Goal: Book appointment/travel/reservation

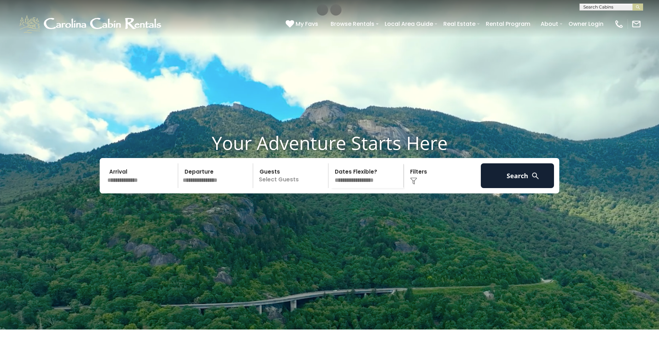
click at [146, 188] on input "text" at bounding box center [141, 175] width 73 height 25
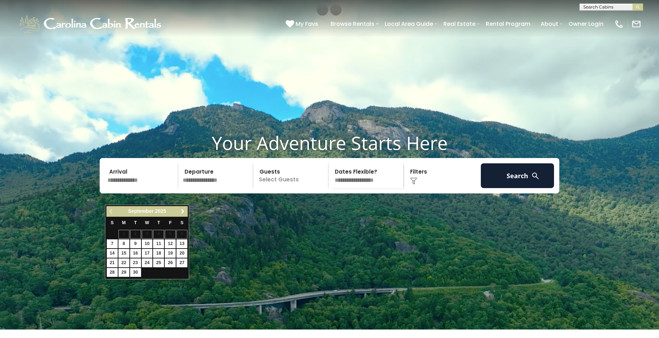
click at [180, 210] on span "Next" at bounding box center [183, 212] width 6 height 6
click at [114, 252] on link "12" at bounding box center [112, 253] width 11 height 9
type input "********"
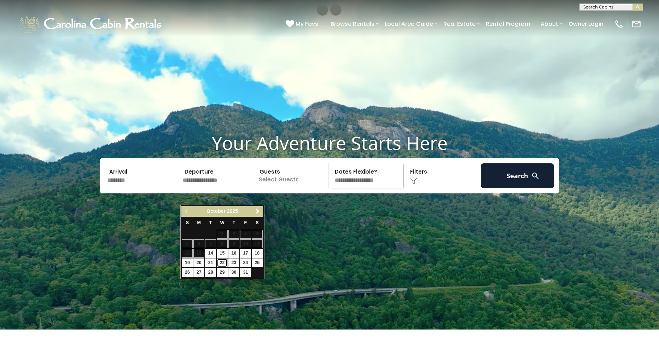
click at [226, 263] on link "22" at bounding box center [222, 262] width 11 height 9
type input "********"
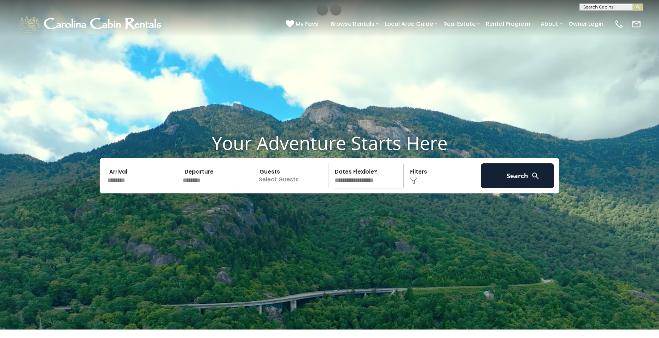
click at [296, 188] on p "Select Guests" at bounding box center [291, 175] width 73 height 25
click at [322, 209] on div "- 0 + +" at bounding box center [315, 205] width 36 height 8
click at [323, 209] on div "- 0 + +" at bounding box center [315, 205] width 36 height 8
click at [324, 209] on div "+" at bounding box center [326, 205] width 8 height 8
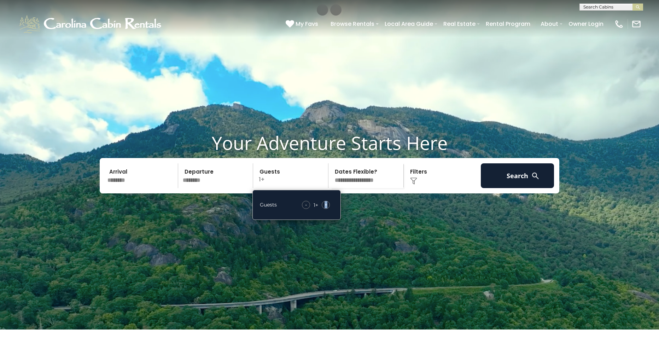
click at [324, 209] on div "+" at bounding box center [326, 205] width 8 height 8
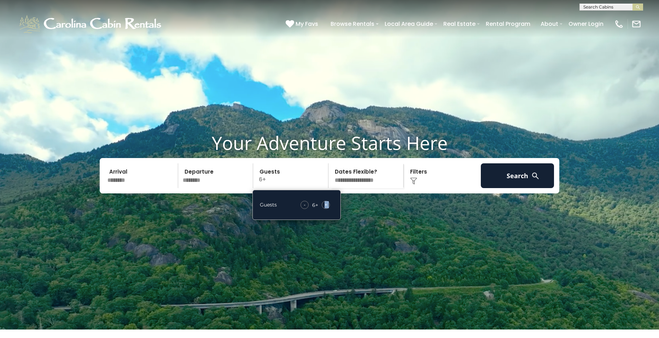
click at [324, 209] on div "+" at bounding box center [326, 205] width 8 height 8
click at [308, 209] on div "- 8 + +" at bounding box center [315, 205] width 36 height 8
click at [305, 208] on span "-" at bounding box center [305, 204] width 2 height 7
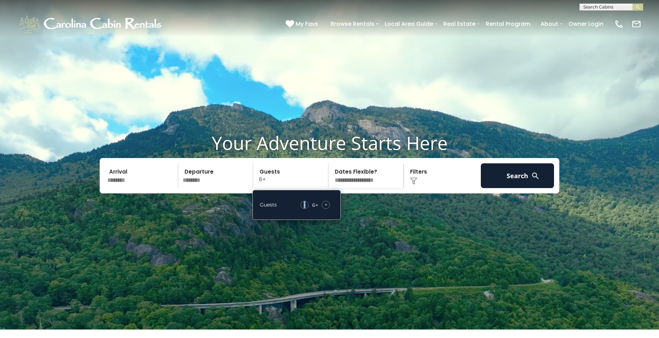
click at [305, 208] on span "-" at bounding box center [305, 204] width 2 height 7
click at [321, 209] on div "- 3 + +" at bounding box center [315, 205] width 36 height 8
click at [322, 209] on div "+" at bounding box center [326, 205] width 8 height 8
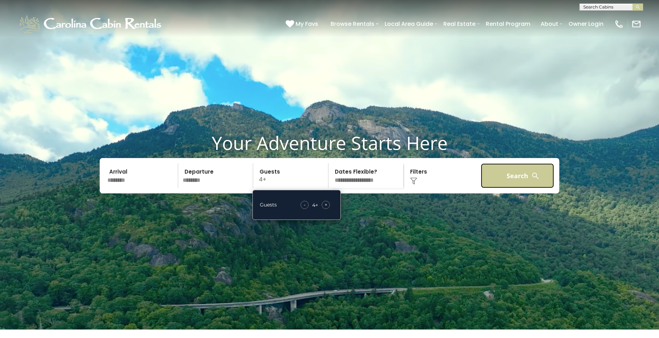
click at [516, 188] on button "Search" at bounding box center [517, 175] width 73 height 25
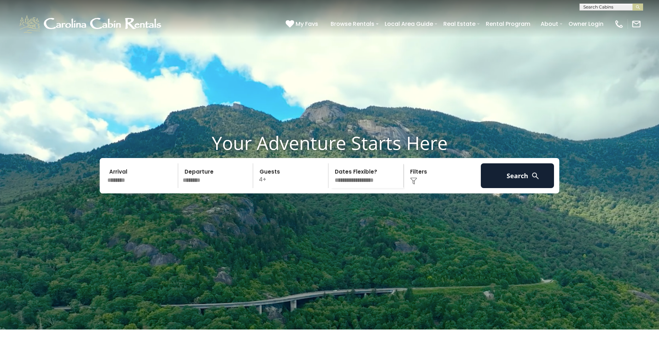
click at [402, 188] on select "**********" at bounding box center [367, 175] width 73 height 25
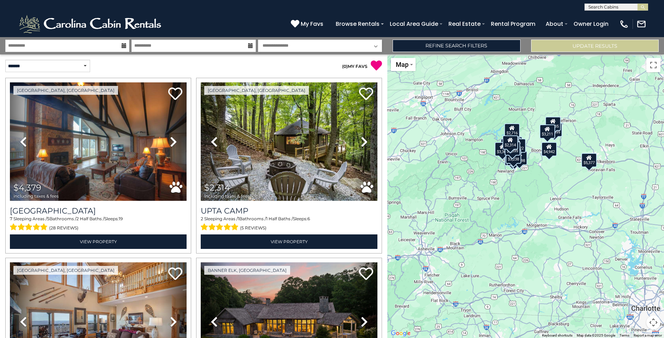
drag, startPoint x: 453, startPoint y: 201, endPoint x: 442, endPoint y: 161, distance: 41.0
click at [442, 161] on div "$4,379 $2,314 $6,581 $16,776 $2,908 $2,716 $4,193 $4,399 $3,483 $2,961 $5,585 $…" at bounding box center [526, 196] width 277 height 284
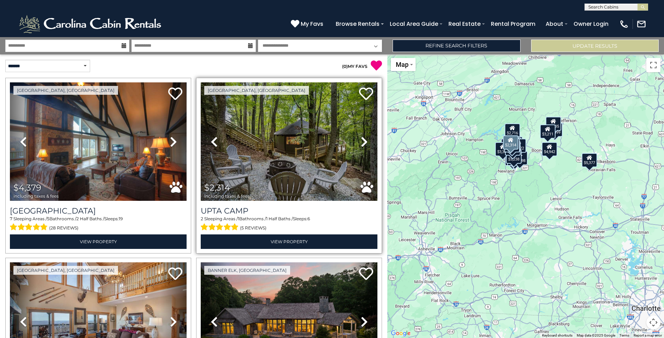
click at [362, 145] on icon at bounding box center [364, 141] width 7 height 11
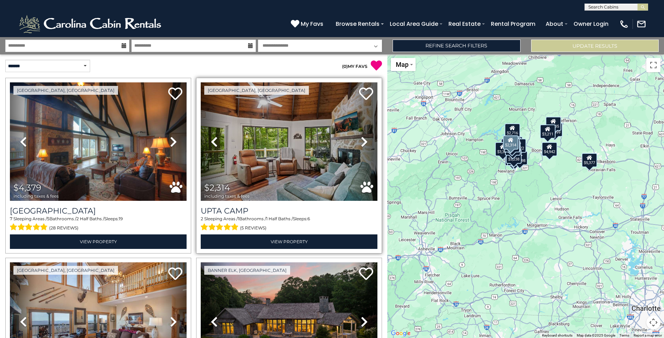
click at [362, 139] on icon at bounding box center [364, 141] width 7 height 11
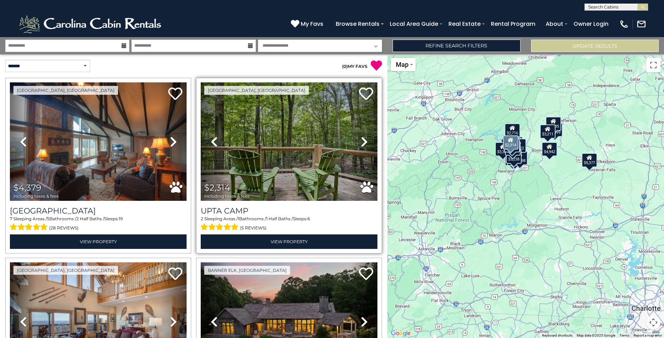
click at [213, 136] on icon at bounding box center [214, 141] width 7 height 11
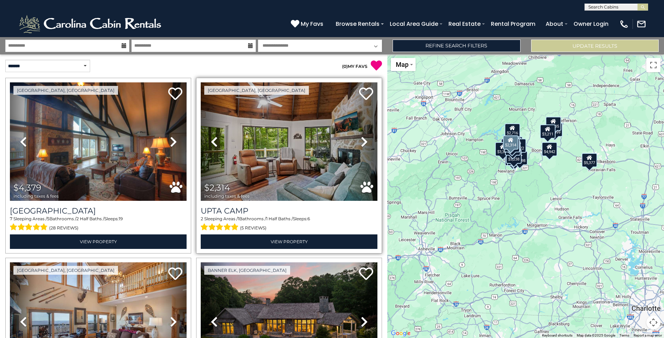
click at [364, 138] on icon at bounding box center [364, 141] width 7 height 11
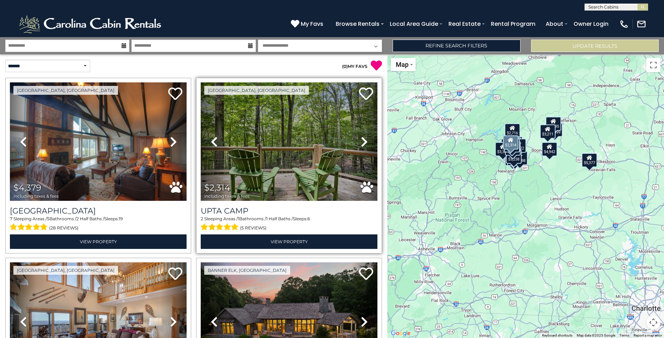
click at [364, 138] on icon at bounding box center [364, 141] width 7 height 11
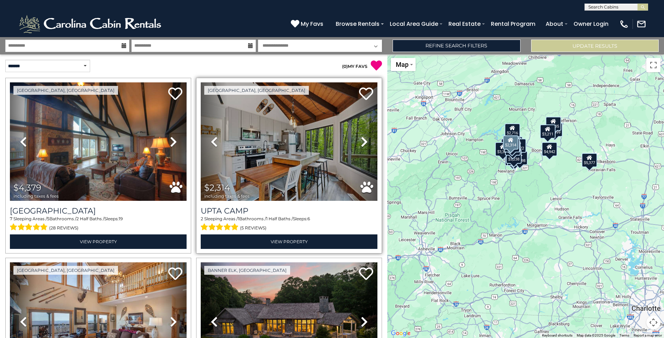
click at [364, 138] on icon at bounding box center [364, 141] width 7 height 11
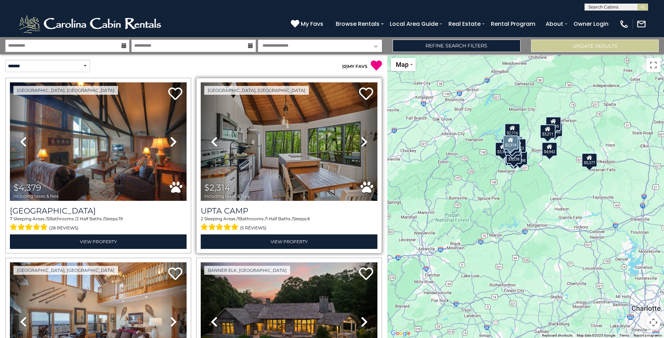
click at [364, 138] on icon at bounding box center [364, 141] width 7 height 11
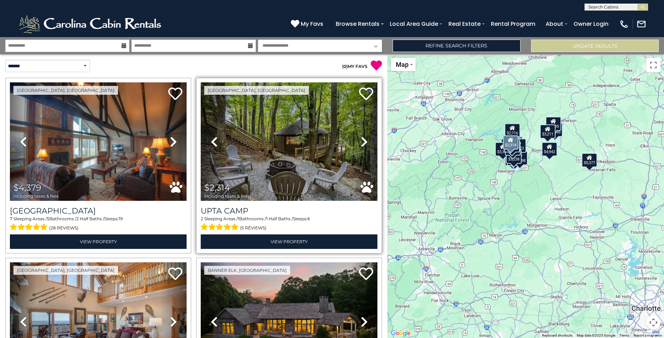
click at [364, 138] on icon at bounding box center [364, 141] width 7 height 11
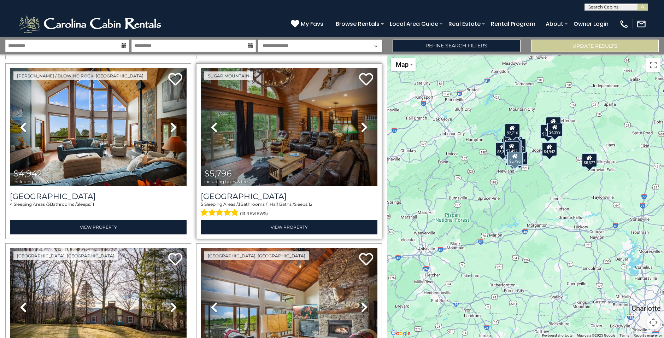
scroll to position [1450, 0]
